Goal: Task Accomplishment & Management: Manage account settings

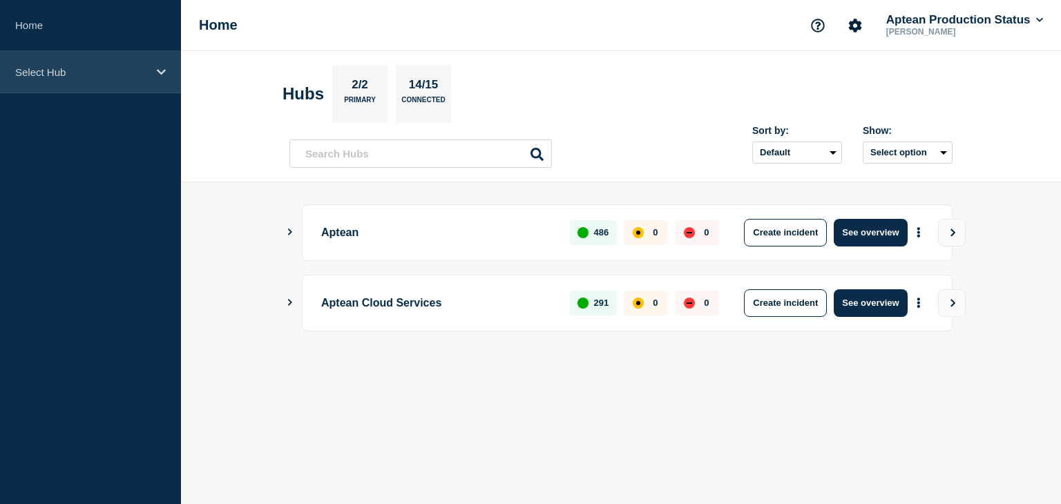
click at [129, 73] on p "Select Hub" at bounding box center [81, 72] width 133 height 12
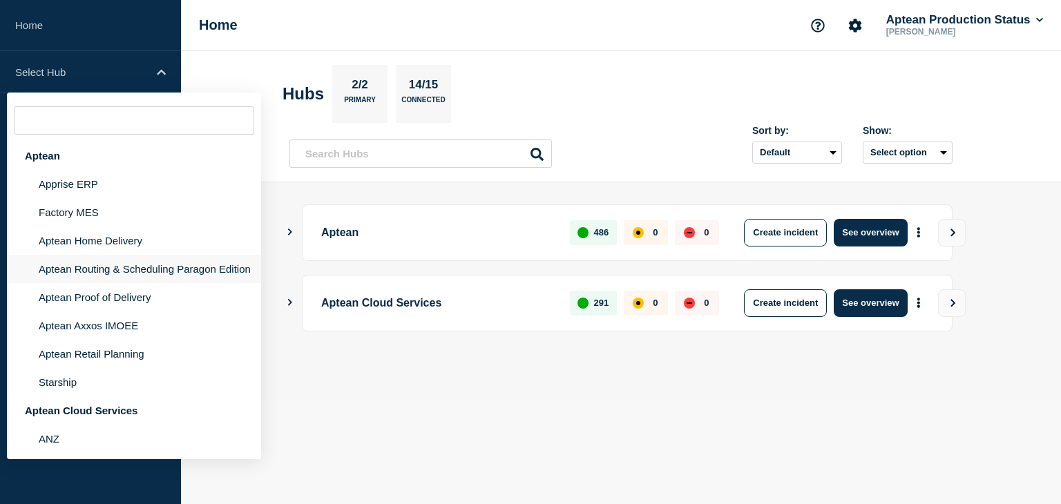
click at [166, 266] on li "Aptean Routing & Scheduling Paragon Edition" at bounding box center [134, 269] width 254 height 28
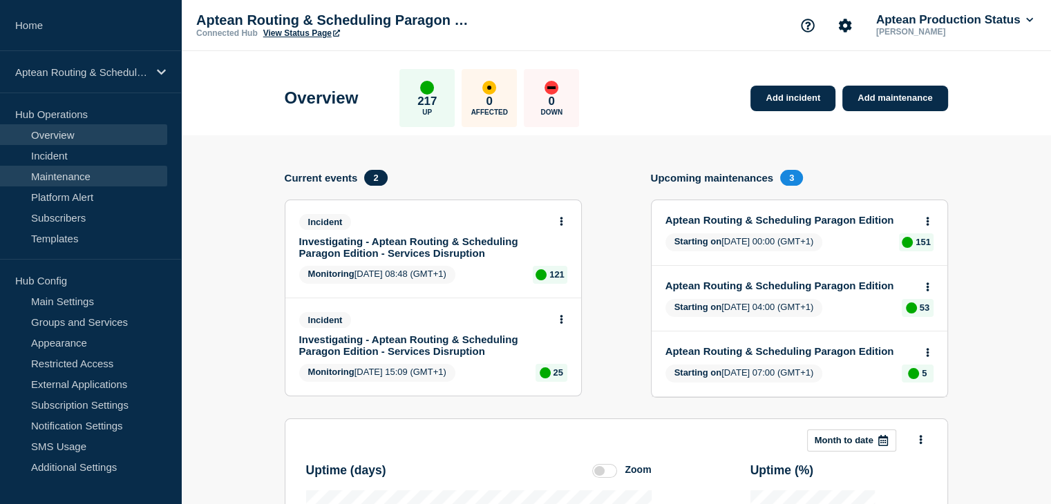
click at [87, 173] on link "Maintenance" at bounding box center [83, 176] width 167 height 21
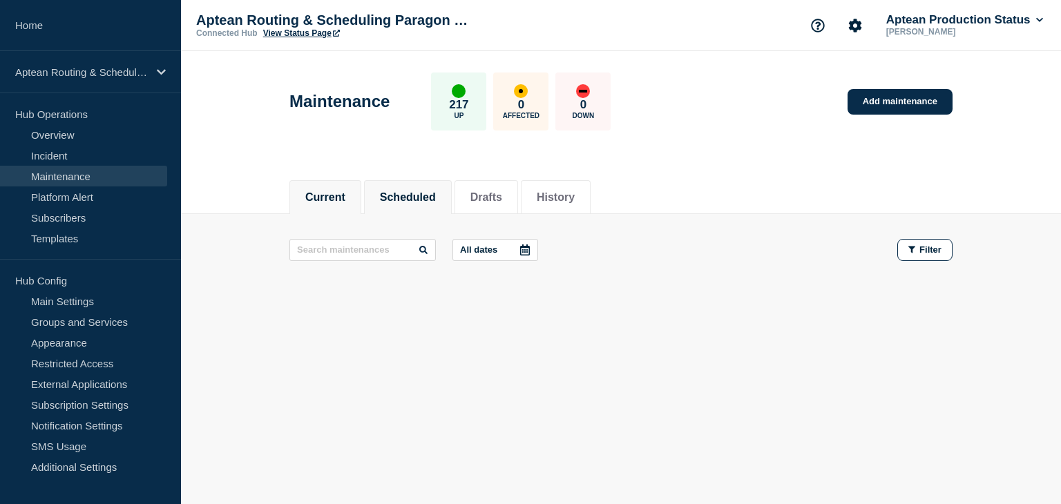
click at [415, 200] on button "Scheduled" at bounding box center [408, 197] width 56 height 12
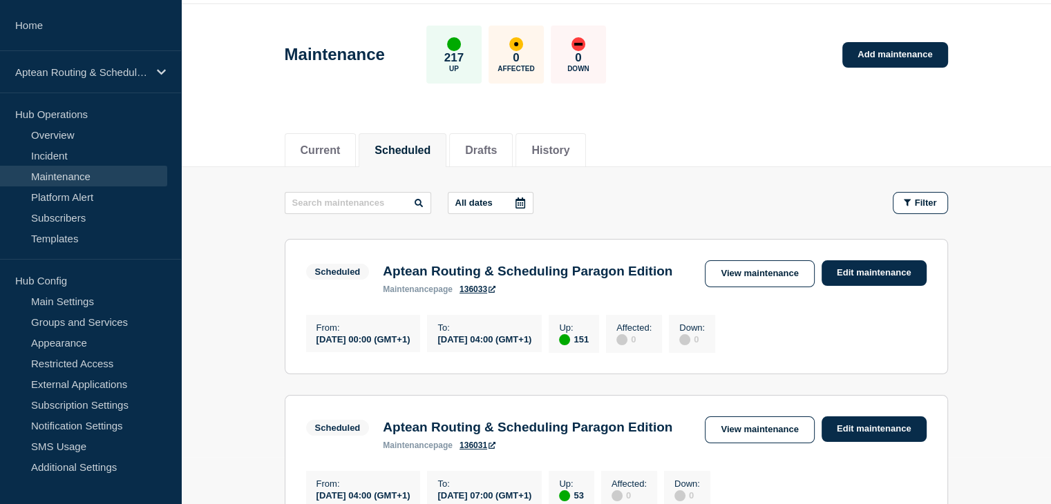
scroll to position [46, 0]
click at [865, 274] on link "Edit maintenance" at bounding box center [873, 274] width 105 height 26
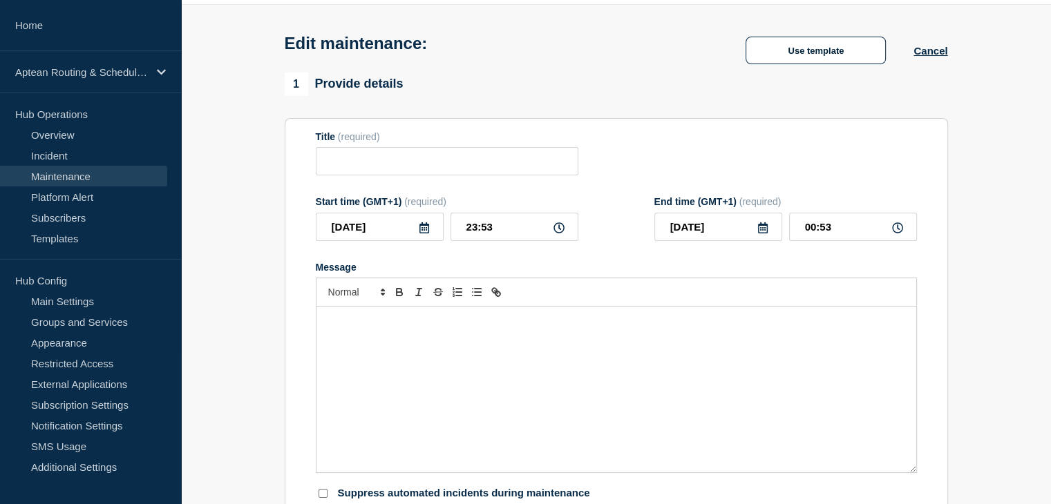
type input "Aptean Routing & Scheduling Paragon Edition"
type input "[DATE]"
type input "00:00"
type input "04:00"
checkbox input "true"
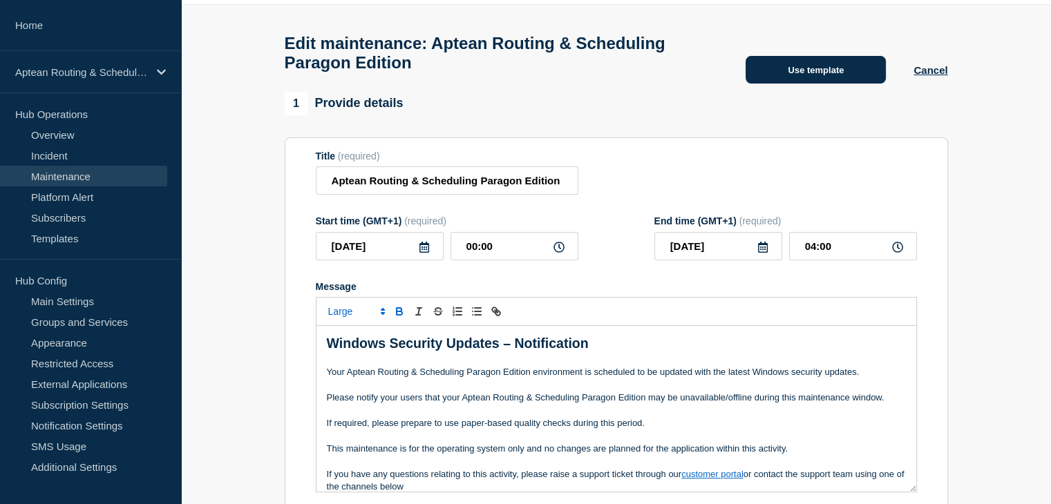
click at [820, 79] on button "Use template" at bounding box center [815, 70] width 140 height 28
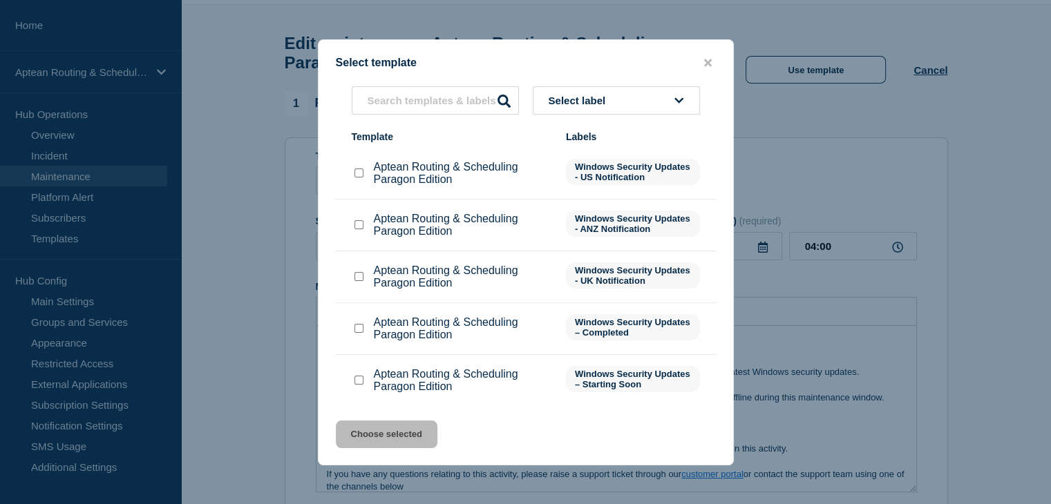
click at [360, 380] on input "Aptean Routing & Scheduling Paragon Edition checkbox" at bounding box center [358, 380] width 9 height 9
checkbox input "true"
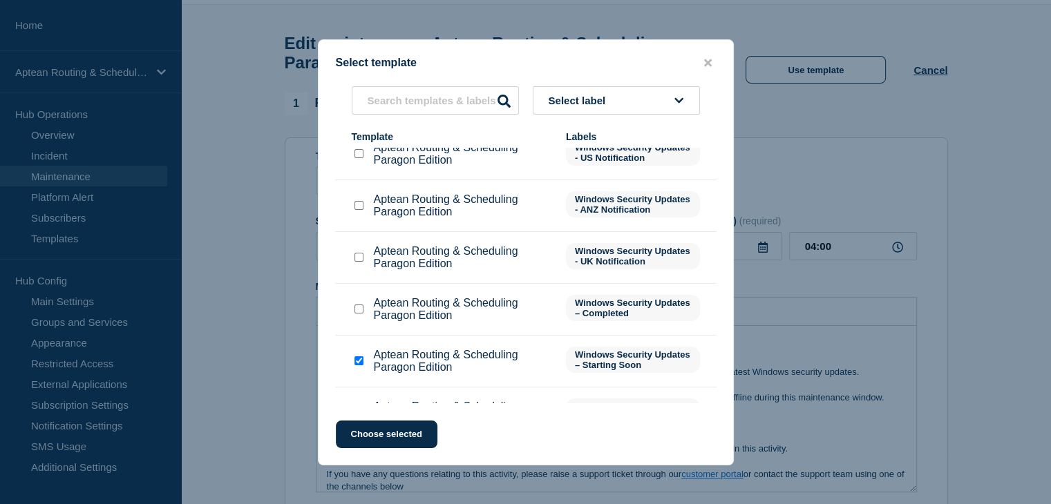
scroll to position [18, 0]
click at [411, 437] on button "Choose selected" at bounding box center [387, 435] width 102 height 28
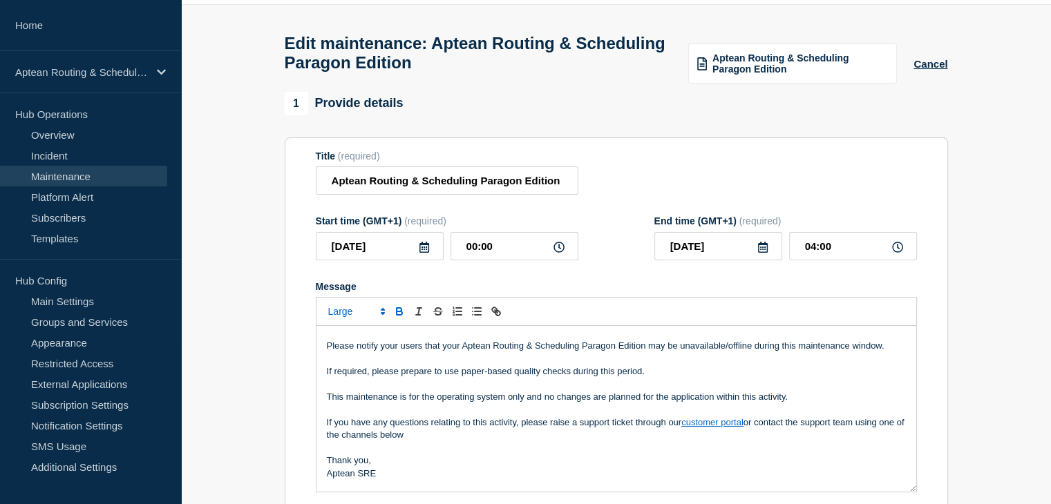
scroll to position [0, 0]
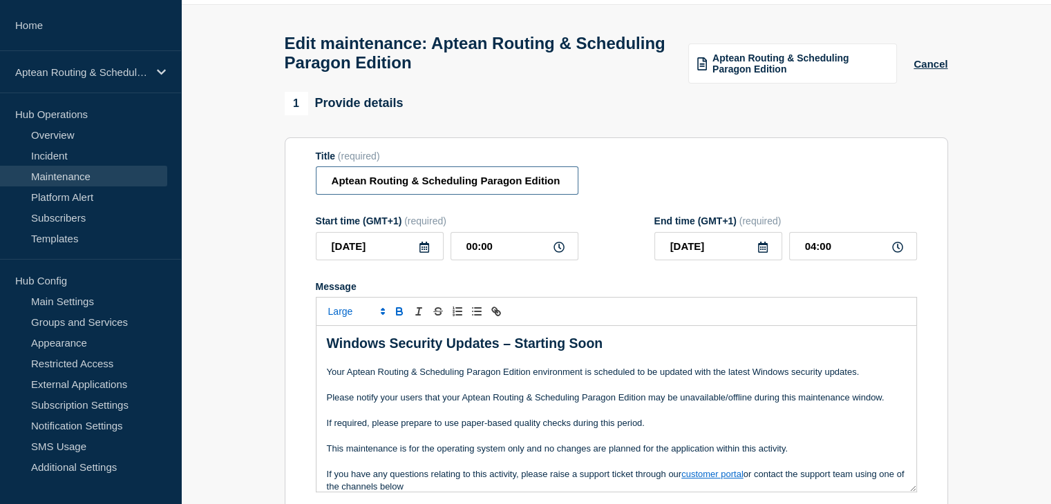
click at [528, 191] on input "Aptean Routing & Scheduling Paragon Edition" at bounding box center [447, 181] width 263 height 28
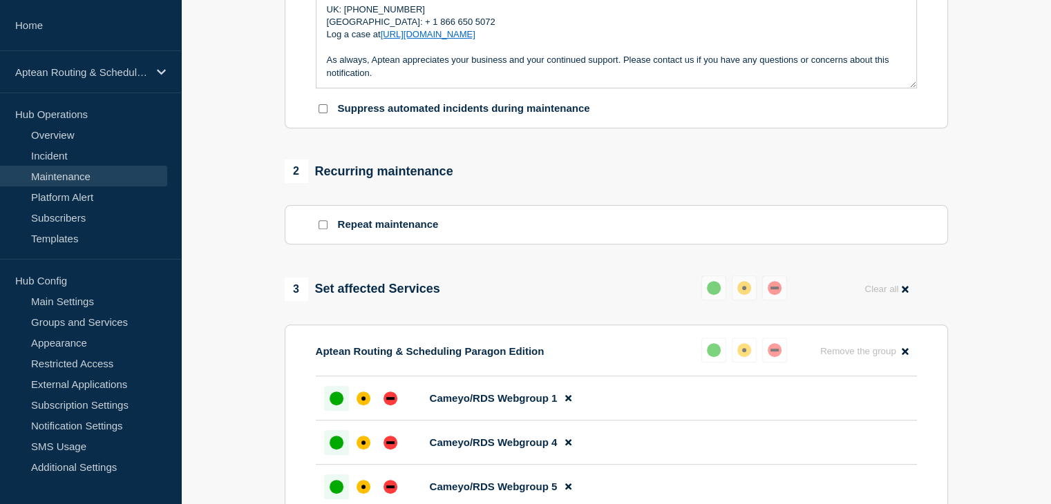
scroll to position [488, 0]
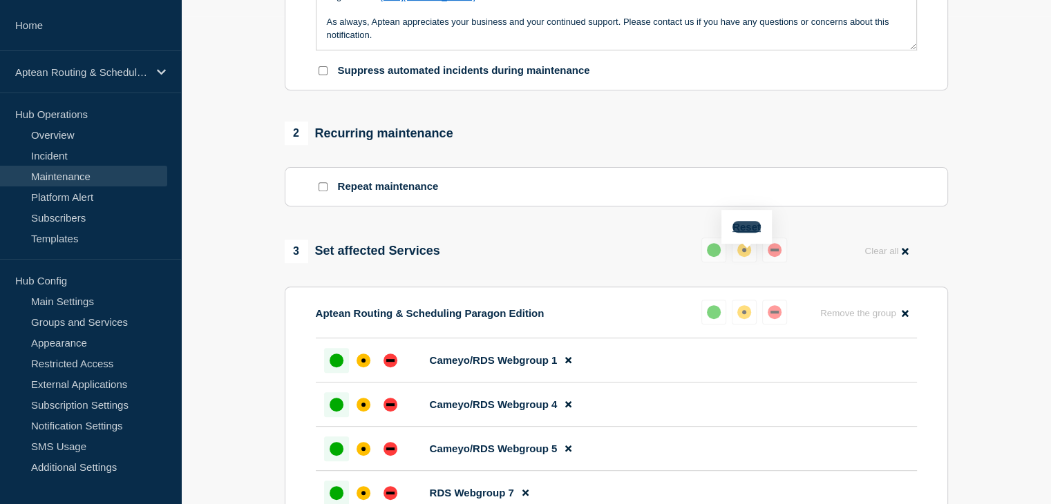
click at [749, 224] on button "Reset" at bounding box center [746, 227] width 28 height 12
click at [777, 257] on div "down" at bounding box center [780, 250] width 14 height 14
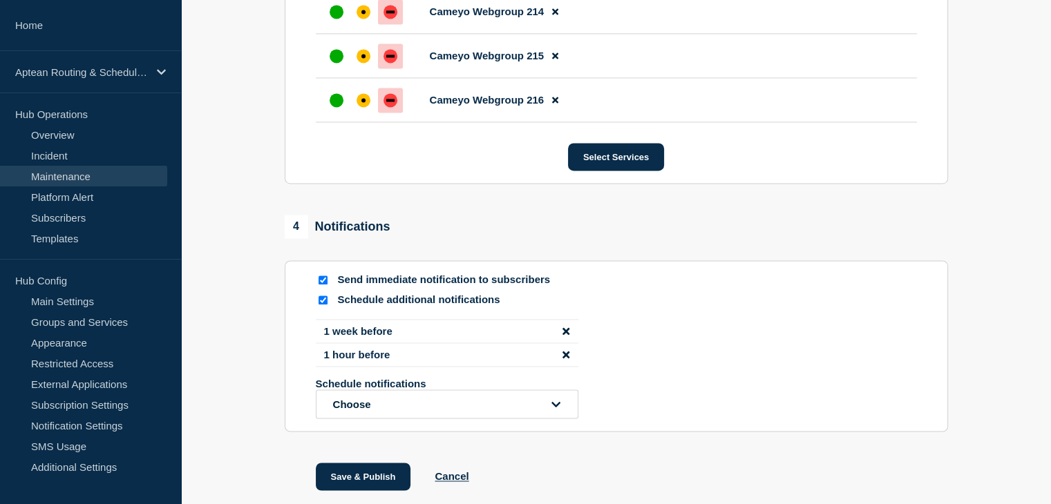
scroll to position [7383, 0]
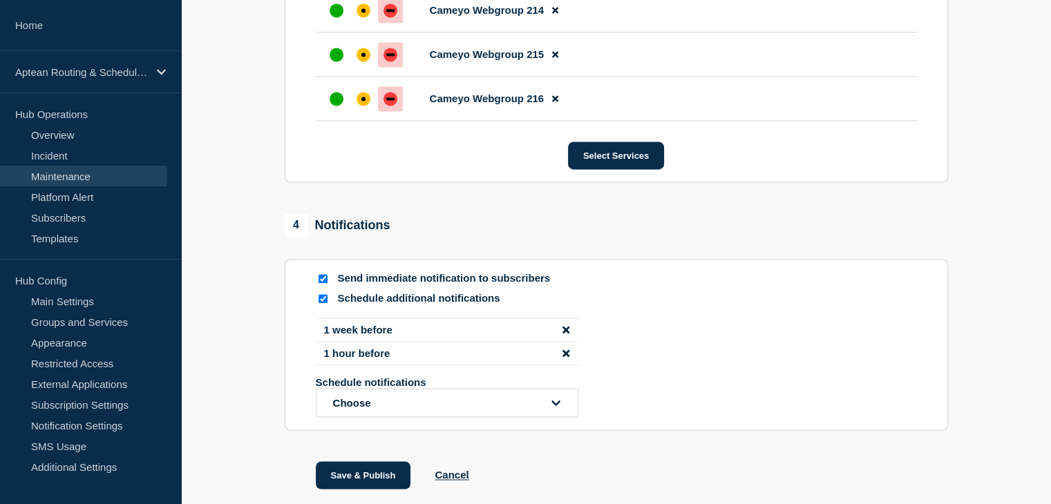
click at [319, 303] on input "Schedule additional notifications" at bounding box center [323, 298] width 9 height 9
checkbox input "false"
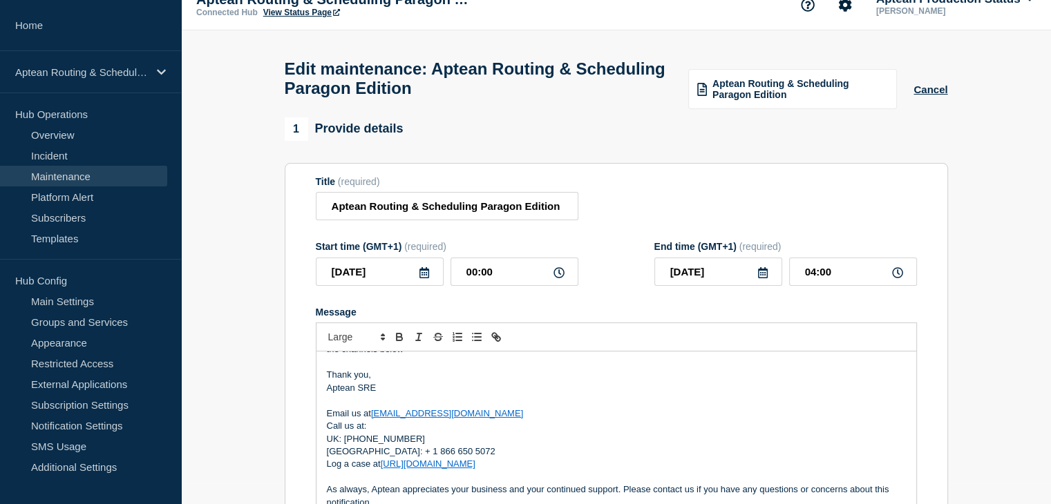
scroll to position [21, 0]
click at [760, 86] on span "Aptean Routing & Scheduling Paragon Edition" at bounding box center [799, 88] width 175 height 22
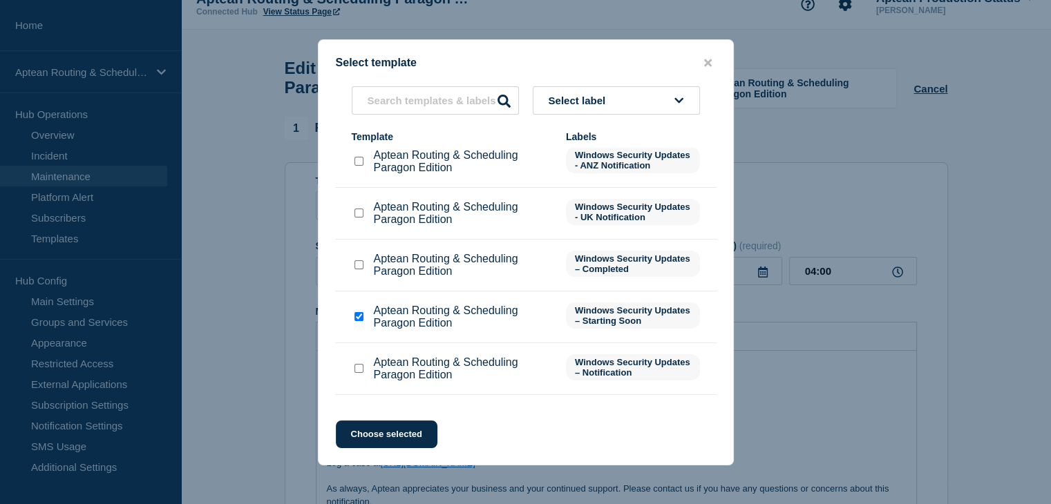
scroll to position [66, 0]
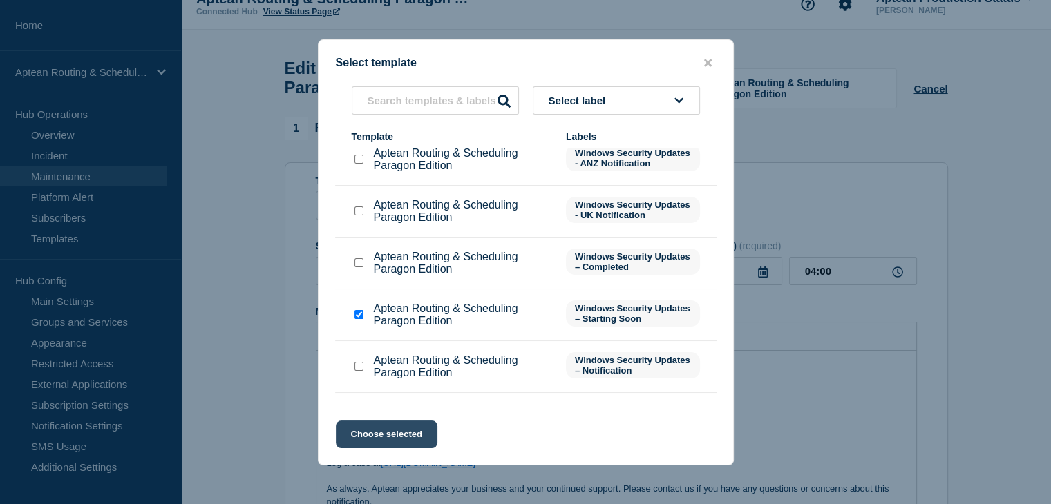
click at [396, 435] on button "Choose selected" at bounding box center [387, 435] width 102 height 28
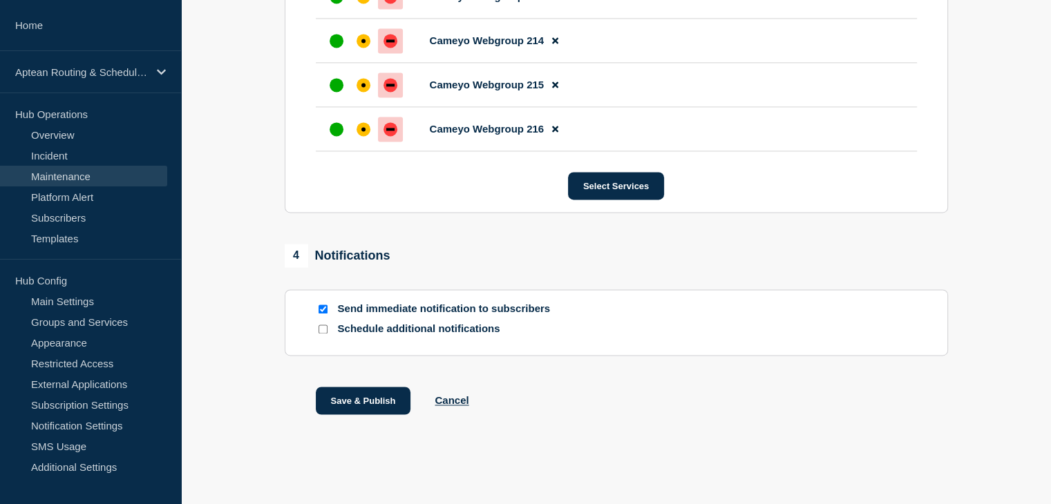
scroll to position [7447, 0]
click at [345, 401] on button "Save & Publish" at bounding box center [363, 401] width 95 height 28
